Goal: Transaction & Acquisition: Purchase product/service

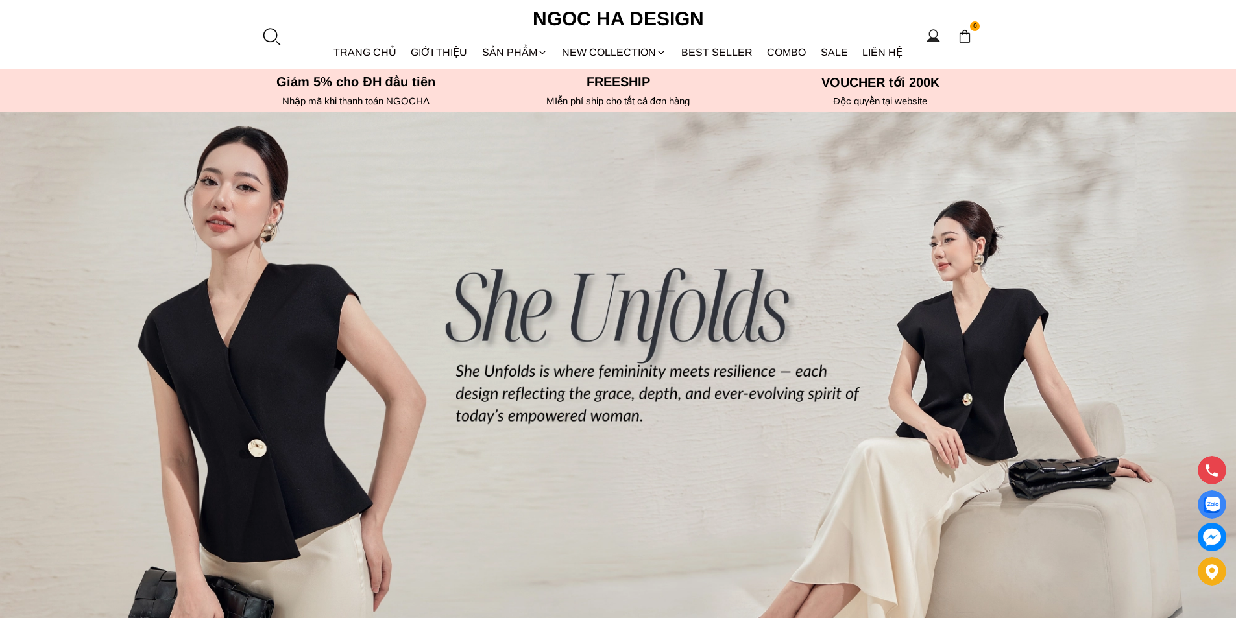
click at [274, 36] on div at bounding box center [270, 36] width 19 height 19
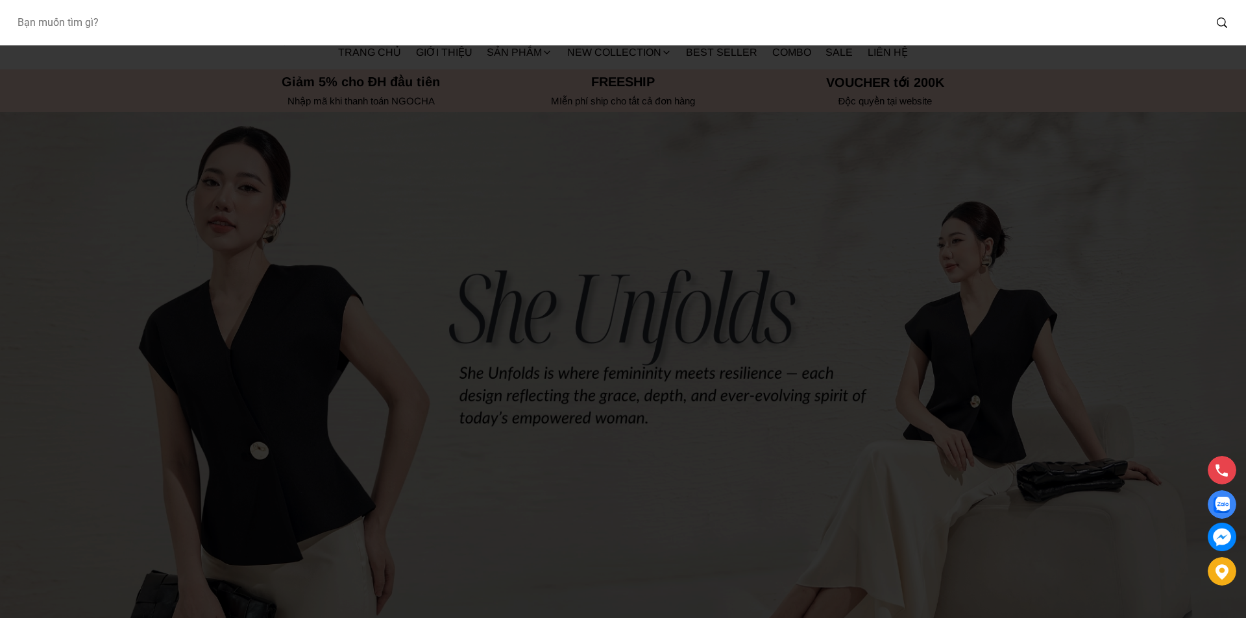
click at [267, 25] on input "Input search Bạn muốn tìm gì?" at bounding box center [605, 23] width 1198 height 30
type input "A1084"
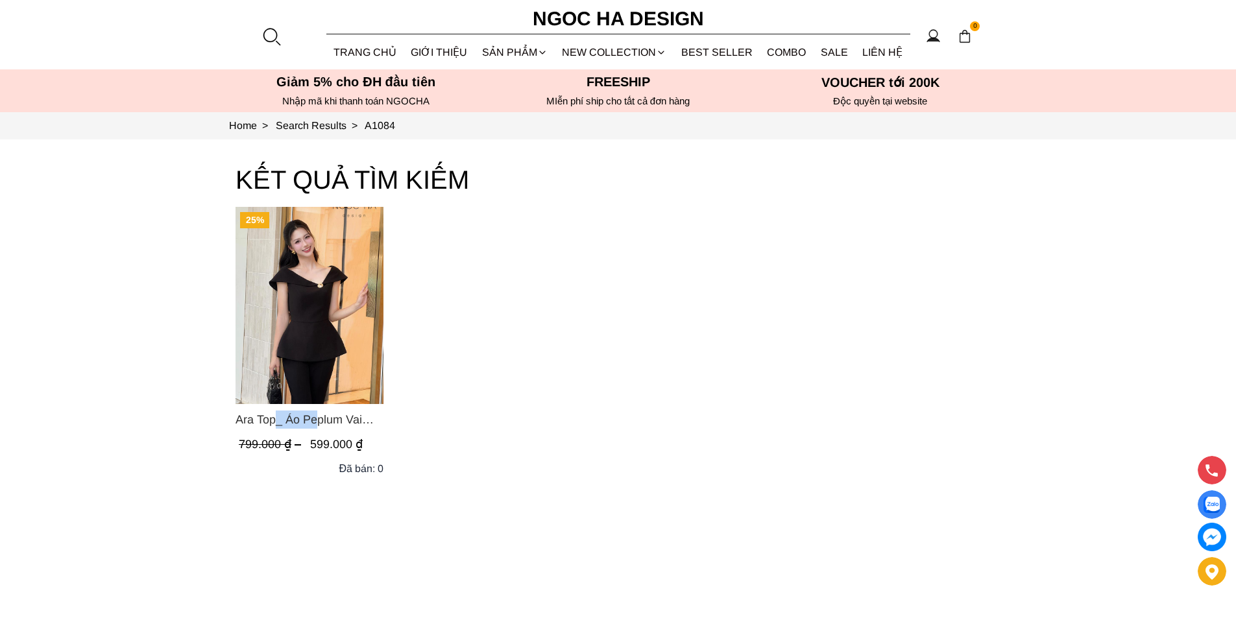
drag, startPoint x: 228, startPoint y: 426, endPoint x: 275, endPoint y: 419, distance: 47.8
click at [275, 419] on section "KẾT QUẢ TÌM KIẾM 25% Ara Top_ Áo Peplum Vai Lệch Đính Cúc Màu Đen A1084 799.000…" at bounding box center [618, 404] width 1236 height 531
copy span "Ara Top"
